Goal: Navigation & Orientation: Understand site structure

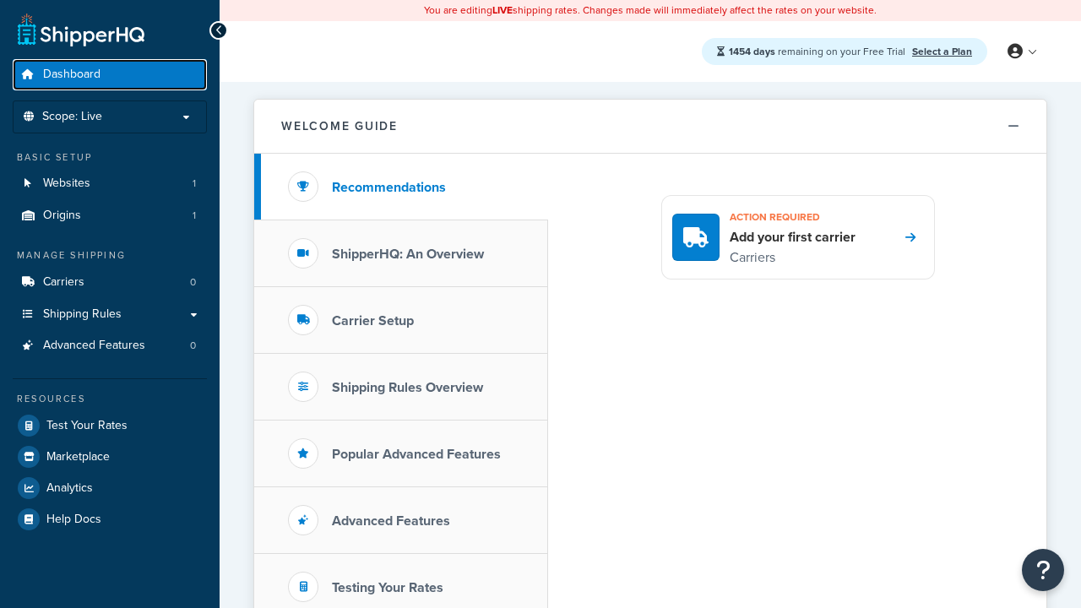
click at [72, 74] on span "Dashboard" at bounding box center [71, 75] width 57 height 14
click at [1021, 51] on icon at bounding box center [1014, 51] width 15 height 15
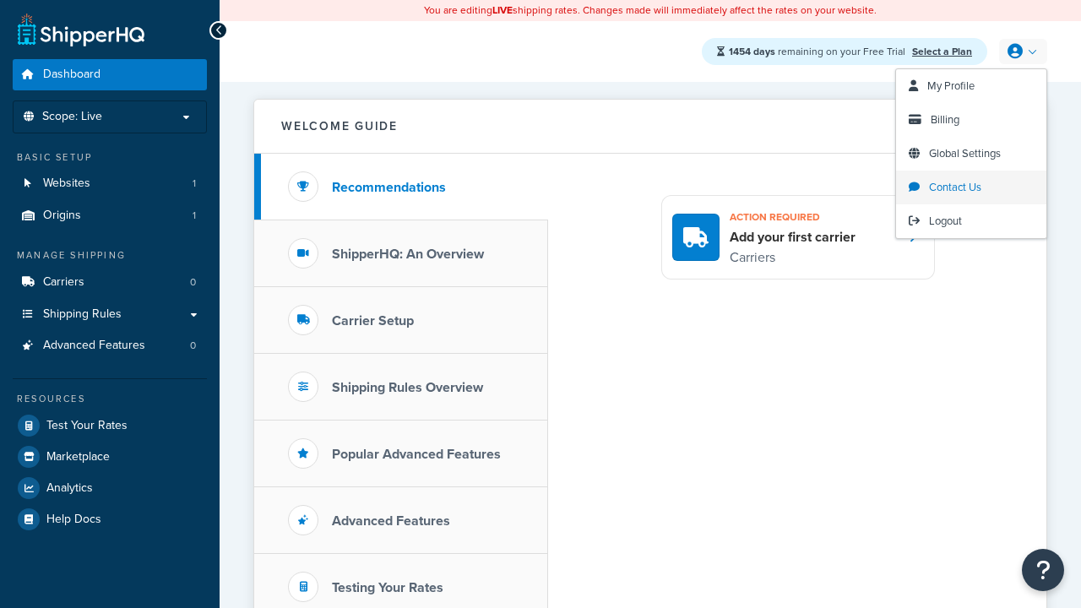
click at [971, 187] on span "Contact Us" at bounding box center [955, 187] width 52 height 16
